Goal: Task Accomplishment & Management: Use online tool/utility

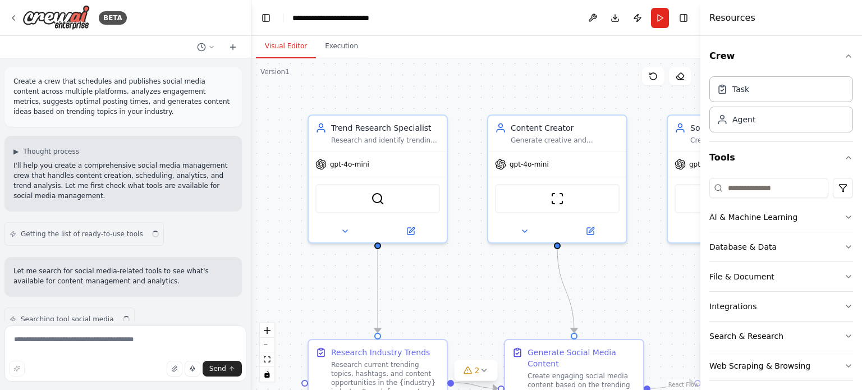
scroll to position [1398, 0]
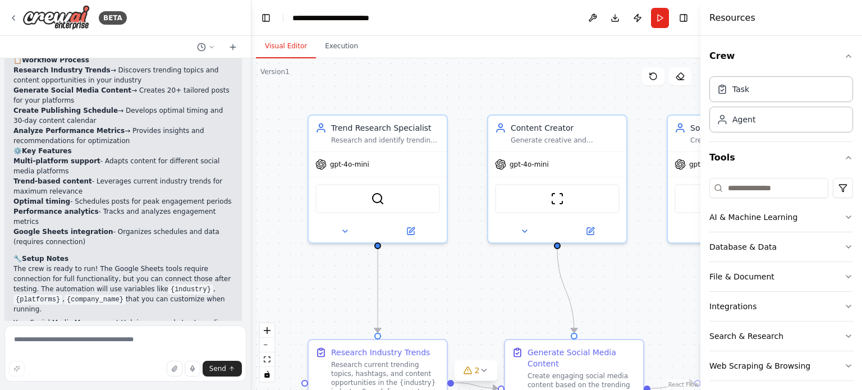
click at [777, 20] on div "Resources" at bounding box center [781, 18] width 162 height 36
click at [410, 230] on icon at bounding box center [410, 229] width 7 height 7
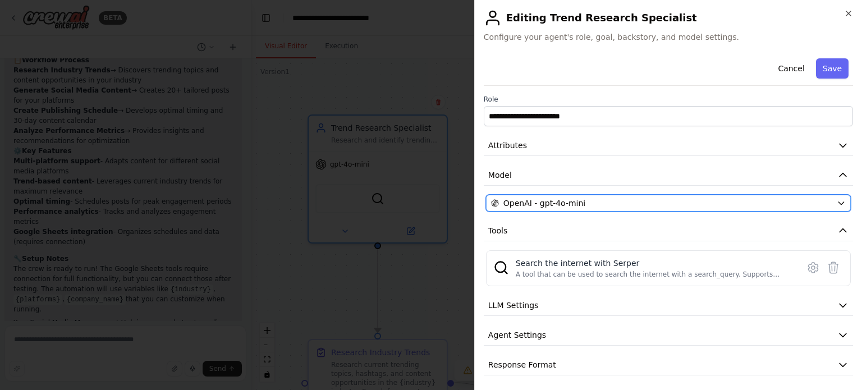
click at [540, 201] on span "OpenAI - gpt-4o-mini" at bounding box center [544, 203] width 82 height 11
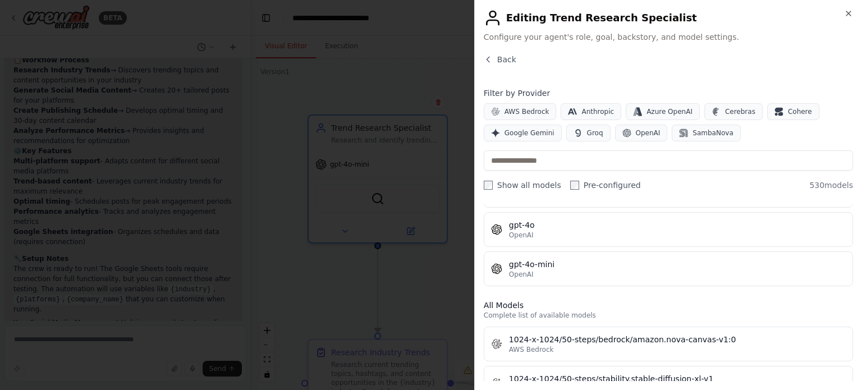
scroll to position [337, 0]
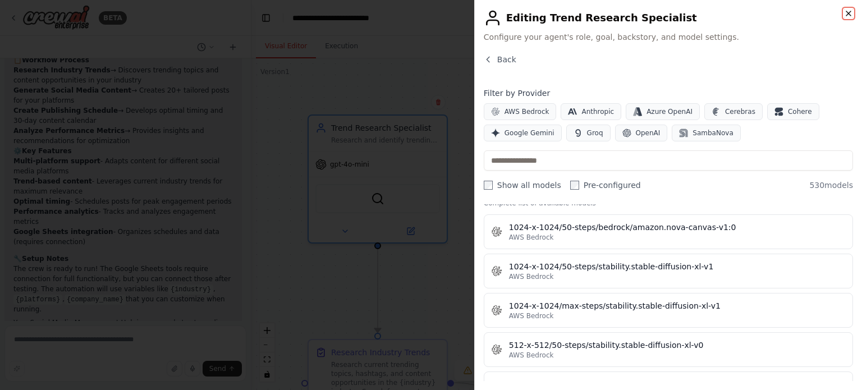
click at [844, 12] on icon "button" at bounding box center [848, 13] width 9 height 9
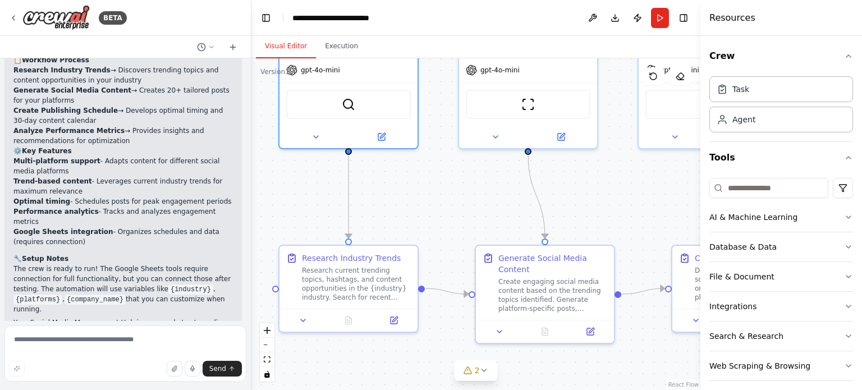
drag, startPoint x: 456, startPoint y: 309, endPoint x: 427, endPoint y: 214, distance: 98.7
click at [427, 214] on div ".deletable-edge-delete-btn { width: 20px; height: 20px; border: 0px solid #ffff…" at bounding box center [475, 224] width 449 height 332
click at [349, 175] on icon "Edge from 1eea1699-ecd5-4f93-9312-830c05e3e49a to 446ff36b-717b-4c42-976e-5d48d…" at bounding box center [349, 196] width 0 height 84
click at [349, 159] on circle "Edge from 1eea1699-ecd5-4f93-9312-830c05e3e49a to 446ff36b-717b-4c42-976e-5d48d…" at bounding box center [348, 159] width 11 height 11
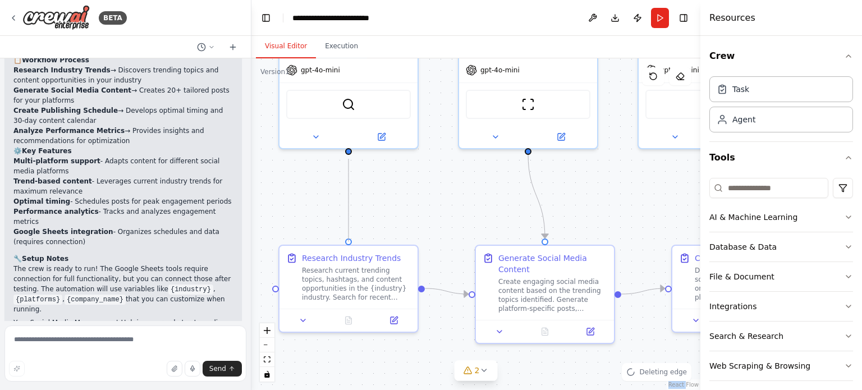
click at [349, 159] on circle "Edge from 1eea1699-ecd5-4f93-9312-830c05e3e49a to 446ff36b-717b-4c42-976e-5d48d…" at bounding box center [348, 159] width 11 height 11
click at [438, 289] on icon "Edge from 446ff36b-717b-4c42-976e-5d48d57cdac6 to b9379ab0-e114-42bc-a202-85ead…" at bounding box center [446, 291] width 43 height 6
click at [534, 185] on icon "Edge from 05a4fd7d-0d23-4f2a-bfd3-7e692a9df6c0 to b9379ab0-e114-42bc-a202-85ead…" at bounding box center [536, 196] width 17 height 84
click at [356, 185] on div ".deletable-edge-delete-btn { width: 20px; height: 20px; border: 0px solid #ffff…" at bounding box center [475, 224] width 449 height 332
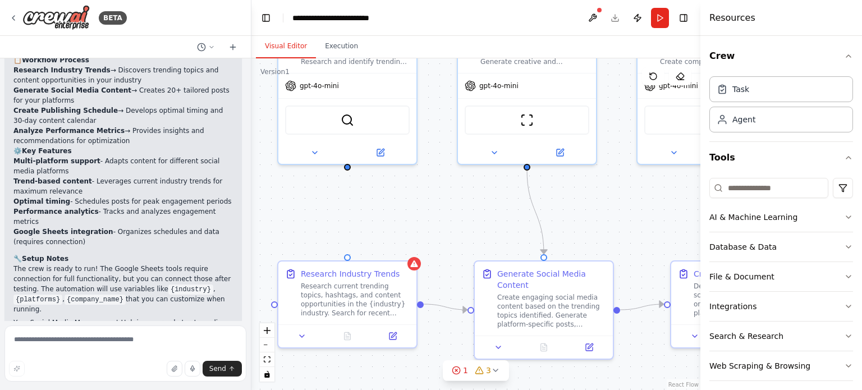
drag, startPoint x: 350, startPoint y: 155, endPoint x: 349, endPoint y: 171, distance: 15.8
click at [349, 171] on div ".deletable-edge-delete-btn { width: 20px; height: 20px; border: 0px solid #ffff…" at bounding box center [475, 224] width 449 height 332
click at [351, 199] on div ".deletable-edge-delete-btn { width: 20px; height: 20px; border: 0px solid #ffff…" at bounding box center [475, 224] width 449 height 332
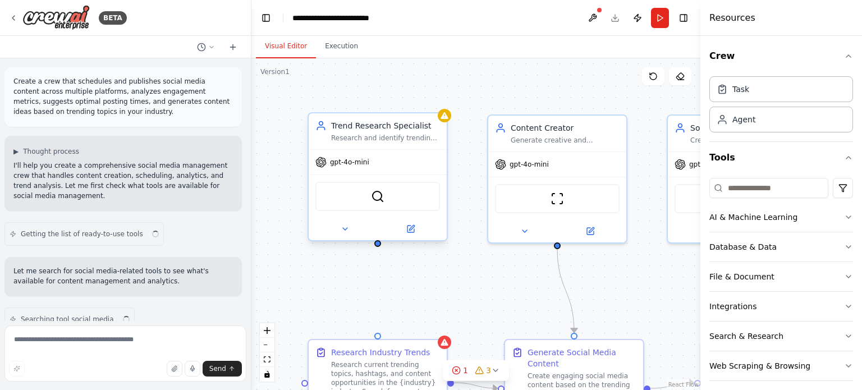
scroll to position [948, 0]
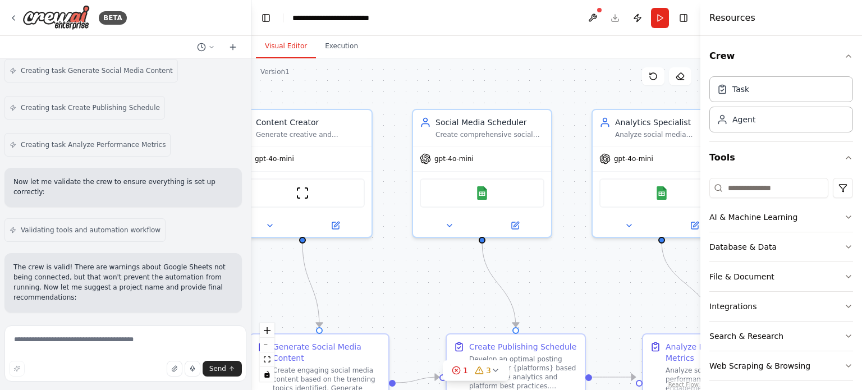
drag, startPoint x: 615, startPoint y: 79, endPoint x: 360, endPoint y: 74, distance: 254.8
click at [360, 74] on div ".deletable-edge-delete-btn { width: 20px; height: 20px; border: 0px solid #ffff…" at bounding box center [475, 224] width 449 height 332
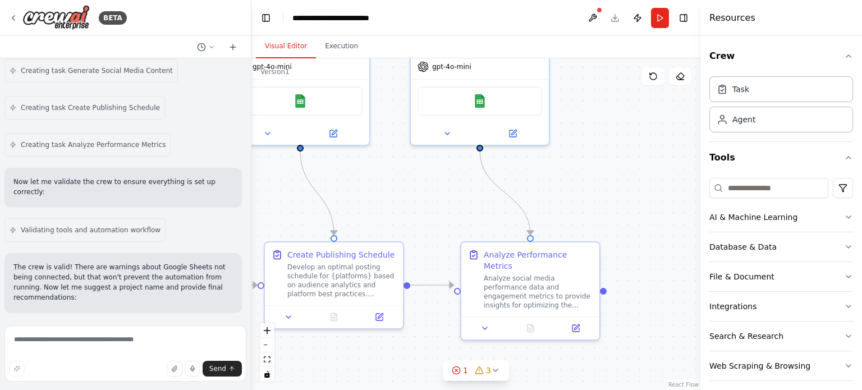
drag, startPoint x: 576, startPoint y: 279, endPoint x: 395, endPoint y: 186, distance: 203.5
click at [395, 186] on div ".deletable-edge-delete-btn { width: 20px; height: 20px; border: 0px solid #ffff…" at bounding box center [475, 224] width 449 height 332
click at [577, 323] on icon at bounding box center [575, 326] width 7 height 7
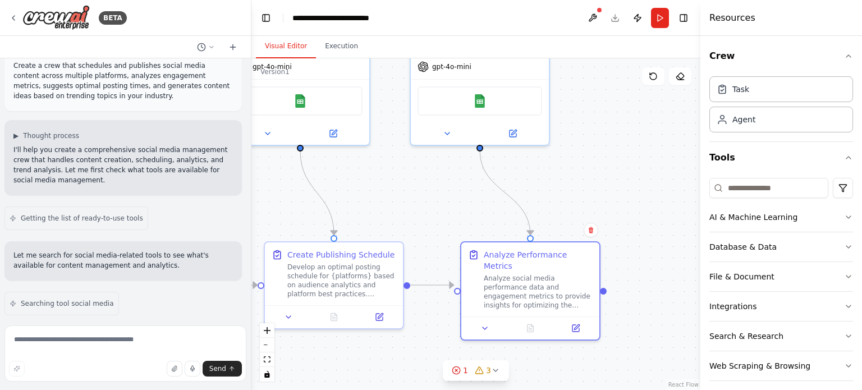
scroll to position [0, 0]
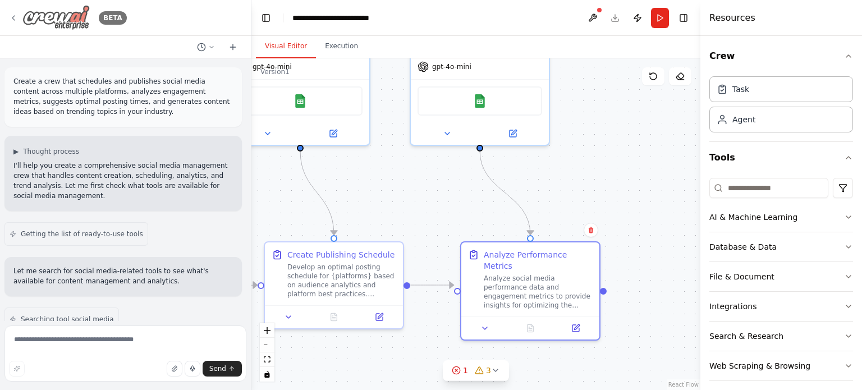
click at [38, 20] on img at bounding box center [55, 17] width 67 height 25
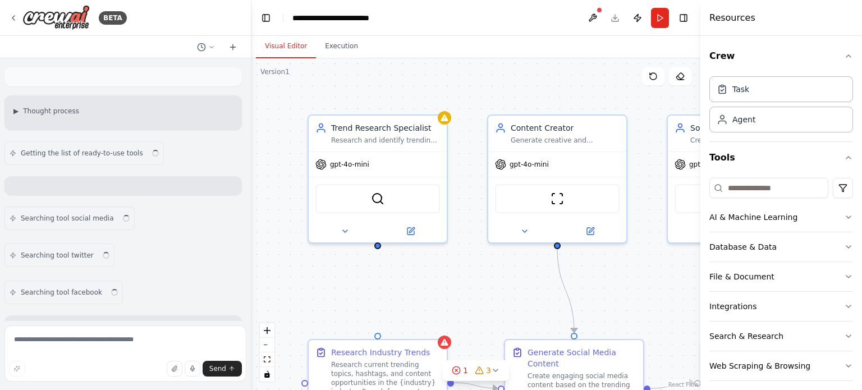
scroll to position [948, 0]
